Goal: Information Seeking & Learning: Find specific page/section

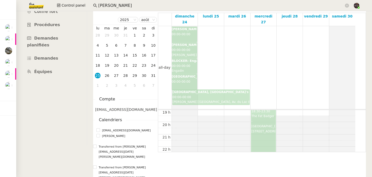
scroll to position [224, 0]
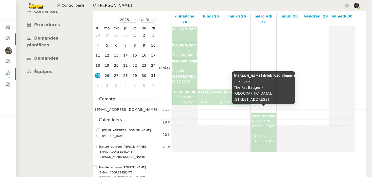
click at [265, 118] on div "Aave Kaiko Ledger drink 7.30 dinner 8pm- Fat Badger 18:30 - 23:30 The Fat Badge…" at bounding box center [264, 129] width 24 height 30
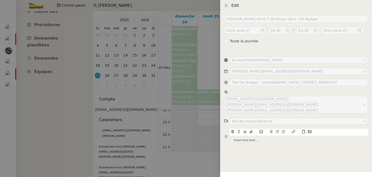
click at [193, 112] on div at bounding box center [186, 88] width 372 height 177
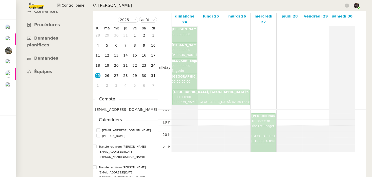
scroll to position [247, 0]
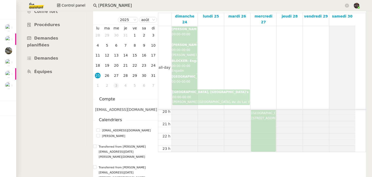
click at [117, 86] on div "3" at bounding box center [116, 85] width 6 height 6
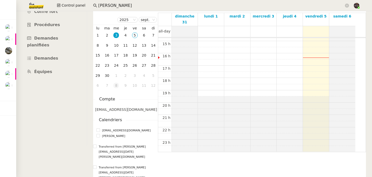
scroll to position [74, 0]
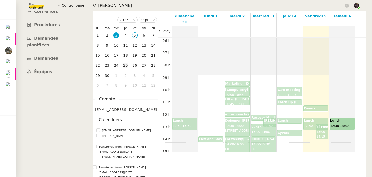
click at [123, 67] on div "25" at bounding box center [126, 66] width 6 height 6
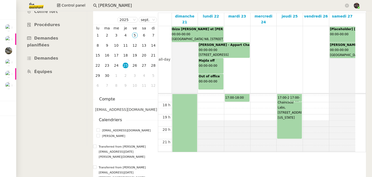
scroll to position [206, 0]
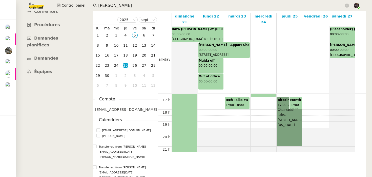
click at [281, 121] on link "Bitcoin Industry <> Open Source Developer Dialogues: Building Mutual Understand…" at bounding box center [289, 121] width 25 height 49
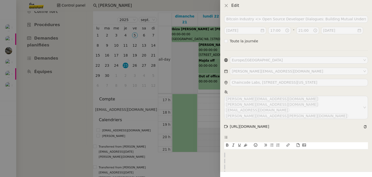
click at [190, 141] on div at bounding box center [186, 88] width 372 height 177
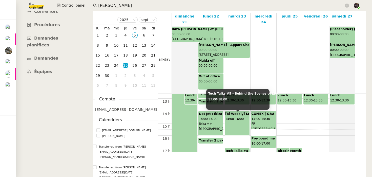
scroll to position [155, 0]
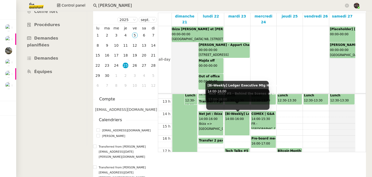
click at [242, 117] on span "16:00" at bounding box center [239, 119] width 9 height 4
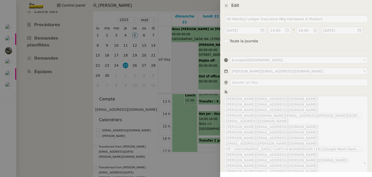
click at [200, 113] on div at bounding box center [186, 88] width 372 height 177
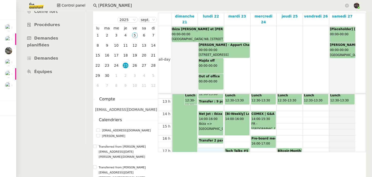
click at [203, 146] on div "00 h 01 h 02 h 03 h 04 h 05 h 06 h 07 h 08 h 09 h 10 h 11 h 12 h 13 h 14 h 15 h…" at bounding box center [256, 86] width 197 height 295
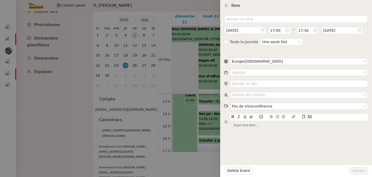
click at [203, 146] on div at bounding box center [186, 88] width 372 height 177
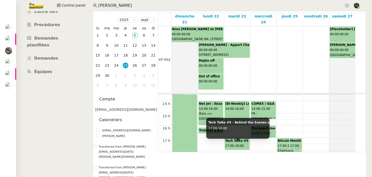
scroll to position [166, 0]
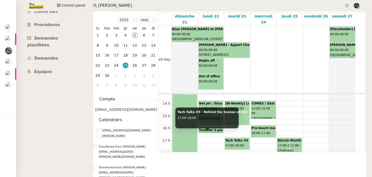
click at [237, 143] on span "18:00" at bounding box center [239, 145] width 9 height 4
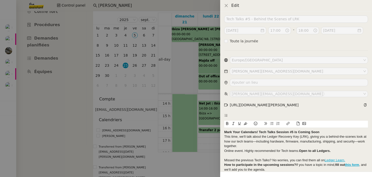
click at [198, 126] on div at bounding box center [186, 88] width 372 height 177
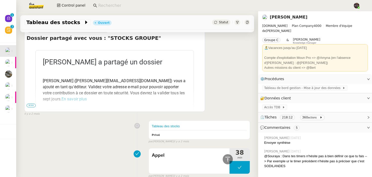
click at [15, 105] on span "TDB RH - Extraction et mise à jour Absences / Turnover - [DATE]" at bounding box center [21, 107] width 146 height 5
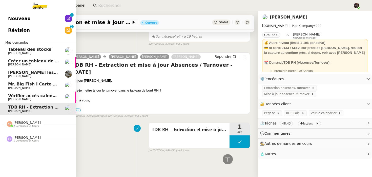
scroll to position [241, 0]
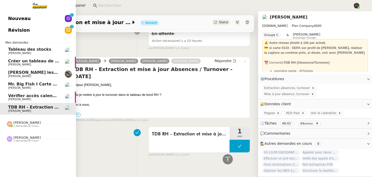
click at [18, 123] on span "[PERSON_NAME]" at bounding box center [26, 122] width 27 height 4
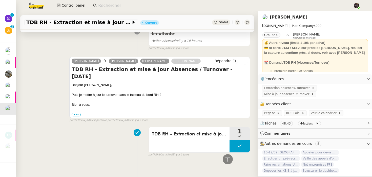
click at [36, 139] on div "TDB RH - Extraction et mise à jour Absences / Turnover - sept. 2025 1 min false…" at bounding box center [137, 140] width 226 height 32
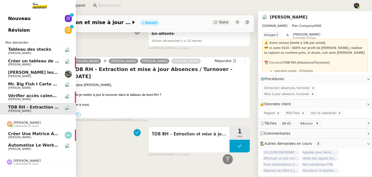
click at [9, 128] on div "Nicolas Morin 2 demandes en cours" at bounding box center [38, 121] width 76 height 15
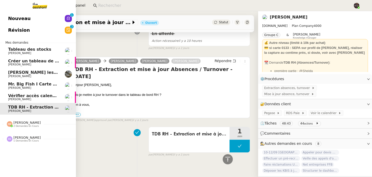
click at [23, 127] on span "2 demandes en cours" at bounding box center [25, 126] width 25 height 3
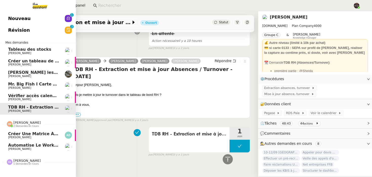
click at [23, 132] on span "Créer une matrice à partir des exports" at bounding box center [52, 133] width 89 height 5
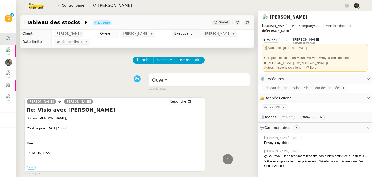
scroll to position [213, 0]
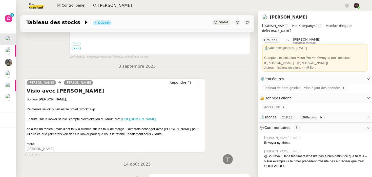
click at [126, 1] on app-search-bar "guillaume farina" at bounding box center [220, 5] width 261 height 11
click at [125, 6] on input "guillaume farina" at bounding box center [221, 5] width 246 height 7
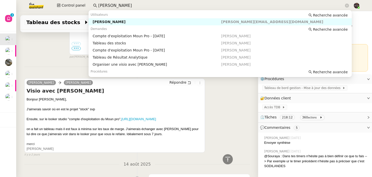
click at [125, 6] on input "guillaume farina" at bounding box center [221, 5] width 246 height 7
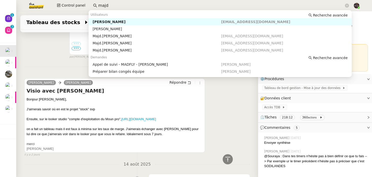
click at [157, 23] on div "[PERSON_NAME]" at bounding box center [157, 21] width 129 height 5
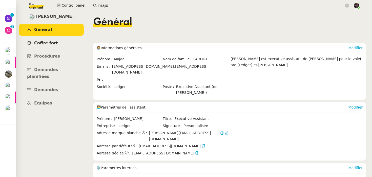
click at [53, 43] on span "Coffre fort" at bounding box center [46, 42] width 24 height 5
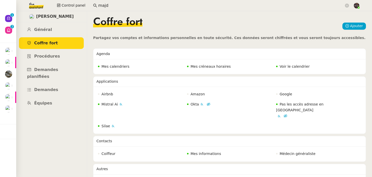
click at [199, 36] on span "Partagez vos comptes et informations personnelles en toute sécurité. Ces donnée…" at bounding box center [229, 38] width 272 height 4
click at [285, 65] on span "Voir le calendrier" at bounding box center [295, 66] width 30 height 4
click at [106, 4] on input "majd" at bounding box center [221, 5] width 246 height 7
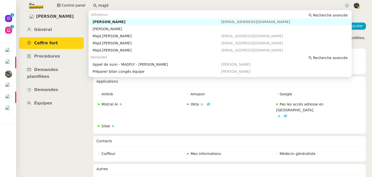
click at [106, 4] on input "majd" at bounding box center [221, 5] width 246 height 7
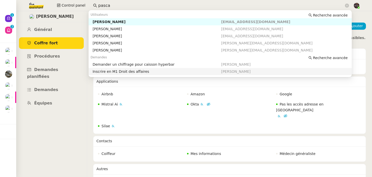
click at [89, 102] on nz-layout "Majda FAROUK Général Coffre fort Procédures Demandes planifiées Demandes Équipe…" at bounding box center [194, 94] width 356 height 166
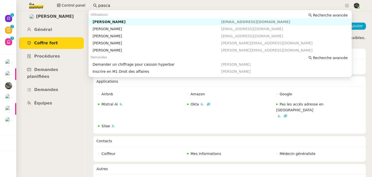
click at [110, 4] on input "pasca" at bounding box center [221, 5] width 246 height 7
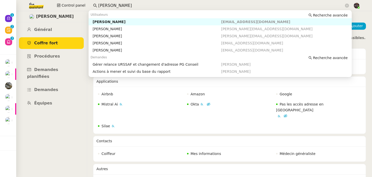
click at [125, 23] on div "[PERSON_NAME]" at bounding box center [157, 21] width 129 height 5
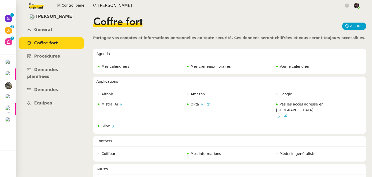
click at [292, 66] on span "Voir le calendrier" at bounding box center [295, 66] width 30 height 4
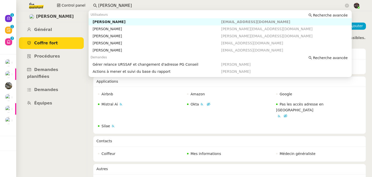
click at [107, 6] on input "pascal gauthier" at bounding box center [221, 5] width 246 height 7
click at [104, 21] on div "[PERSON_NAME]" at bounding box center [157, 21] width 129 height 5
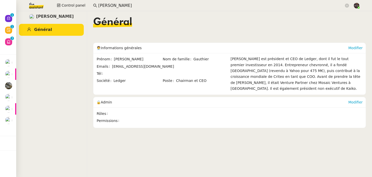
click at [181, 87] on div "Prénom Pascal Nom de famille Gauthier Emails pascal.gauthier@ledger.fr Tél Soci…" at bounding box center [229, 74] width 272 height 42
click at [106, 5] on input "pascal gauhtier" at bounding box center [221, 5] width 246 height 7
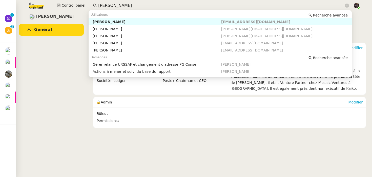
click at [106, 5] on input "pascal gauhtier" at bounding box center [221, 5] width 246 height 7
paste input "Florian Parant"
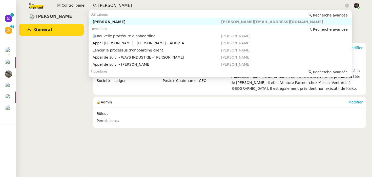
click at [110, 21] on div "Florian Parant" at bounding box center [157, 21] width 129 height 5
type input "Florian Parant"
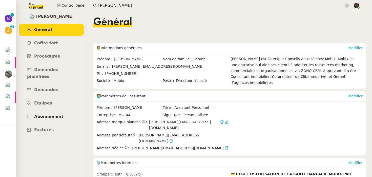
click at [44, 114] on span "Abonnement" at bounding box center [48, 116] width 29 height 5
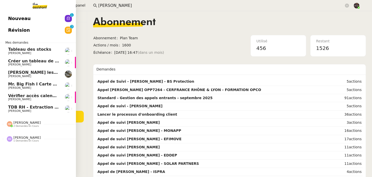
click at [14, 16] on span "Nouveau" at bounding box center [19, 19] width 23 height 8
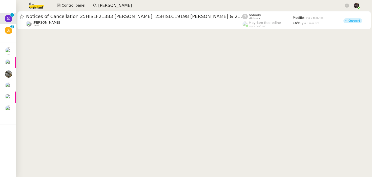
click at [73, 55] on cdk-virtual-scroll-viewport "Notices of Cancellation 25HISLF21383 Radhika Nayar, 25HISLC19198 Pino Petricone…" at bounding box center [194, 94] width 356 height 166
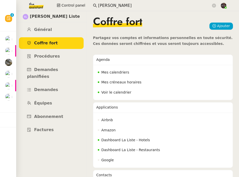
scroll to position [71, 0]
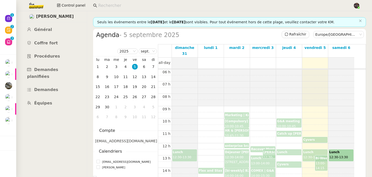
scroll to position [31, 0]
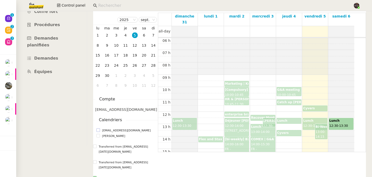
click at [114, 130] on span "majda.farouk@ledger.fr" at bounding box center [126, 130] width 53 height 5
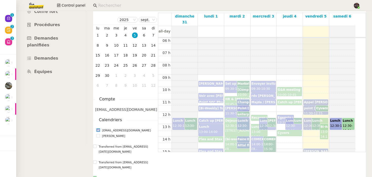
click at [114, 130] on span "majda.farouk@ledger.fr" at bounding box center [126, 130] width 53 height 5
checkbox input "false"
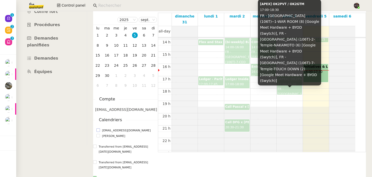
scroll to position [175, 0]
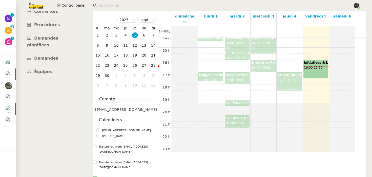
click at [135, 47] on div "12" at bounding box center [135, 46] width 6 height 6
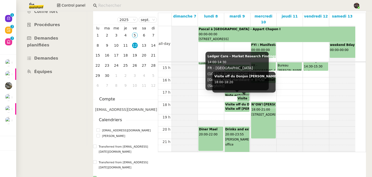
scroll to position [187, 0]
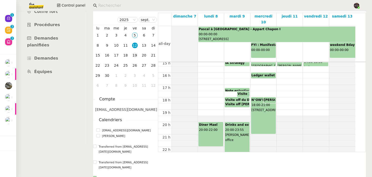
click at [134, 55] on div "19" at bounding box center [135, 55] width 6 height 6
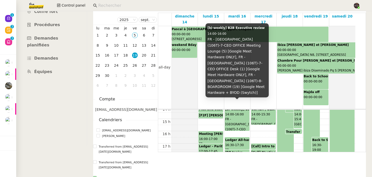
scroll to position [180, 0]
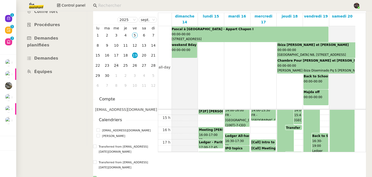
click at [117, 67] on div "24" at bounding box center [116, 66] width 6 height 6
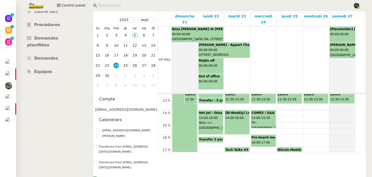
scroll to position [174, 0]
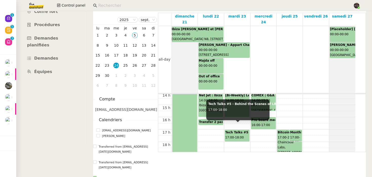
click at [231, 130] on b "Tech Talks #5 - Behind the Scenes of LRK" at bounding box center [260, 132] width 70 height 4
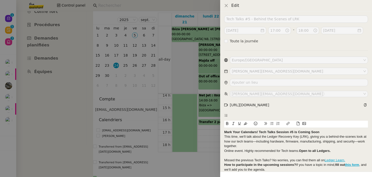
click at [183, 98] on div at bounding box center [186, 88] width 372 height 177
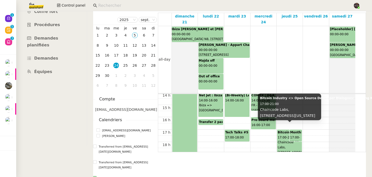
click at [280, 140] on span "Chaincode Labs, 450 Lexington Ave, Floor 38, New York, NY" at bounding box center [293, 149] width 30 height 19
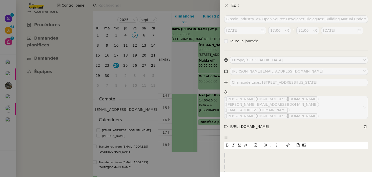
click at [210, 129] on div at bounding box center [186, 88] width 372 height 177
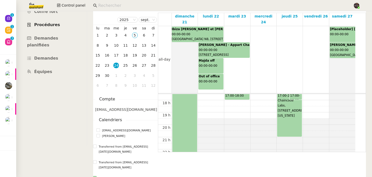
scroll to position [1, 0]
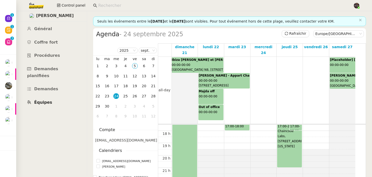
click at [36, 100] on link "Équipes" at bounding box center [51, 102] width 65 height 12
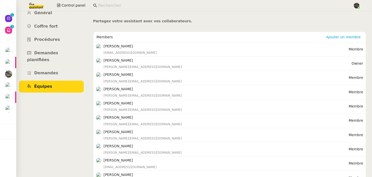
scroll to position [7, 0]
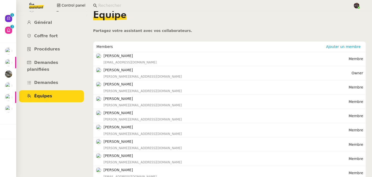
click at [105, 1] on app-search-bar at bounding box center [220, 5] width 261 height 11
click at [105, 5] on input at bounding box center [223, 5] width 250 height 7
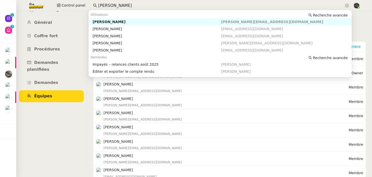
type input "aurélie"
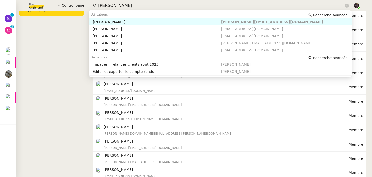
scroll to position [109, 0]
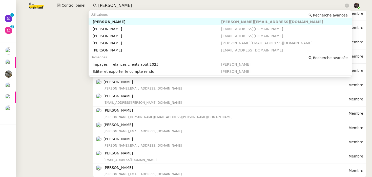
click at [80, 140] on nz-layout "Majda FAROUK Général Coffre fort Procédures Demandes planifiées Demandes Équipe…" at bounding box center [194, 94] width 356 height 166
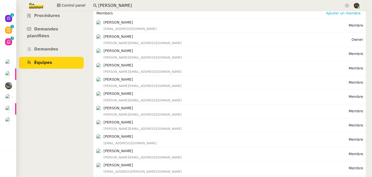
scroll to position [44, 0]
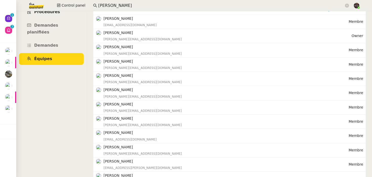
click at [46, 15] on link "Procédures" at bounding box center [51, 12] width 65 height 12
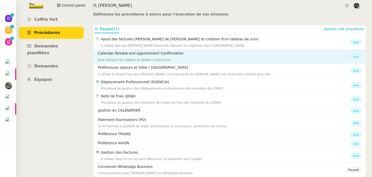
scroll to position [26, 0]
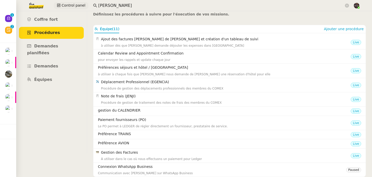
click at [79, 5] on span "Control panel" at bounding box center [73, 6] width 24 height 6
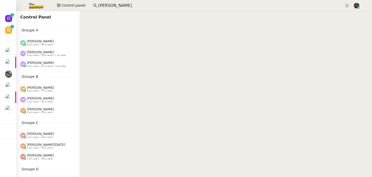
click at [58, 40] on div "Emelyne Foussier 4 en cours • 49 à venir" at bounding box center [49, 42] width 59 height 7
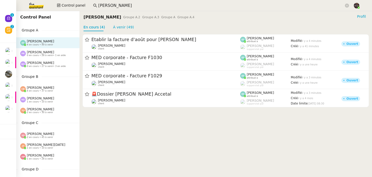
click at [41, 87] on span "Coralie Bordas" at bounding box center [40, 88] width 27 height 4
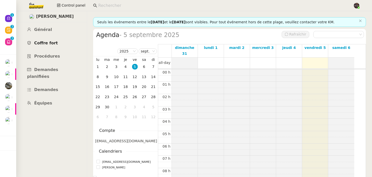
scroll to position [74, 0]
